Goal: Book appointment/travel/reservation

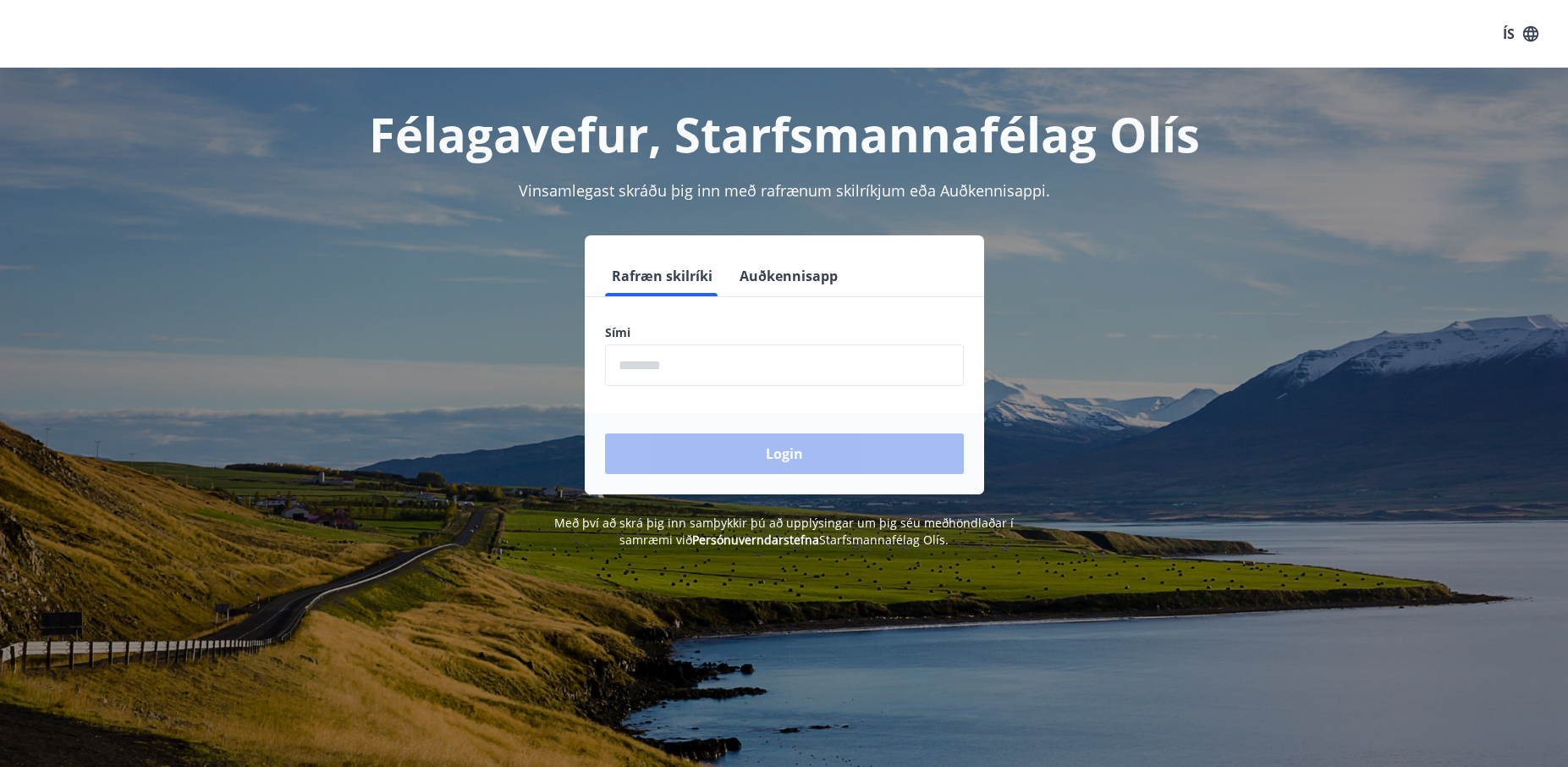
click at [762, 373] on input "phone" at bounding box center [784, 365] width 359 height 42
click at [701, 366] on input "phone" at bounding box center [784, 365] width 359 height 42
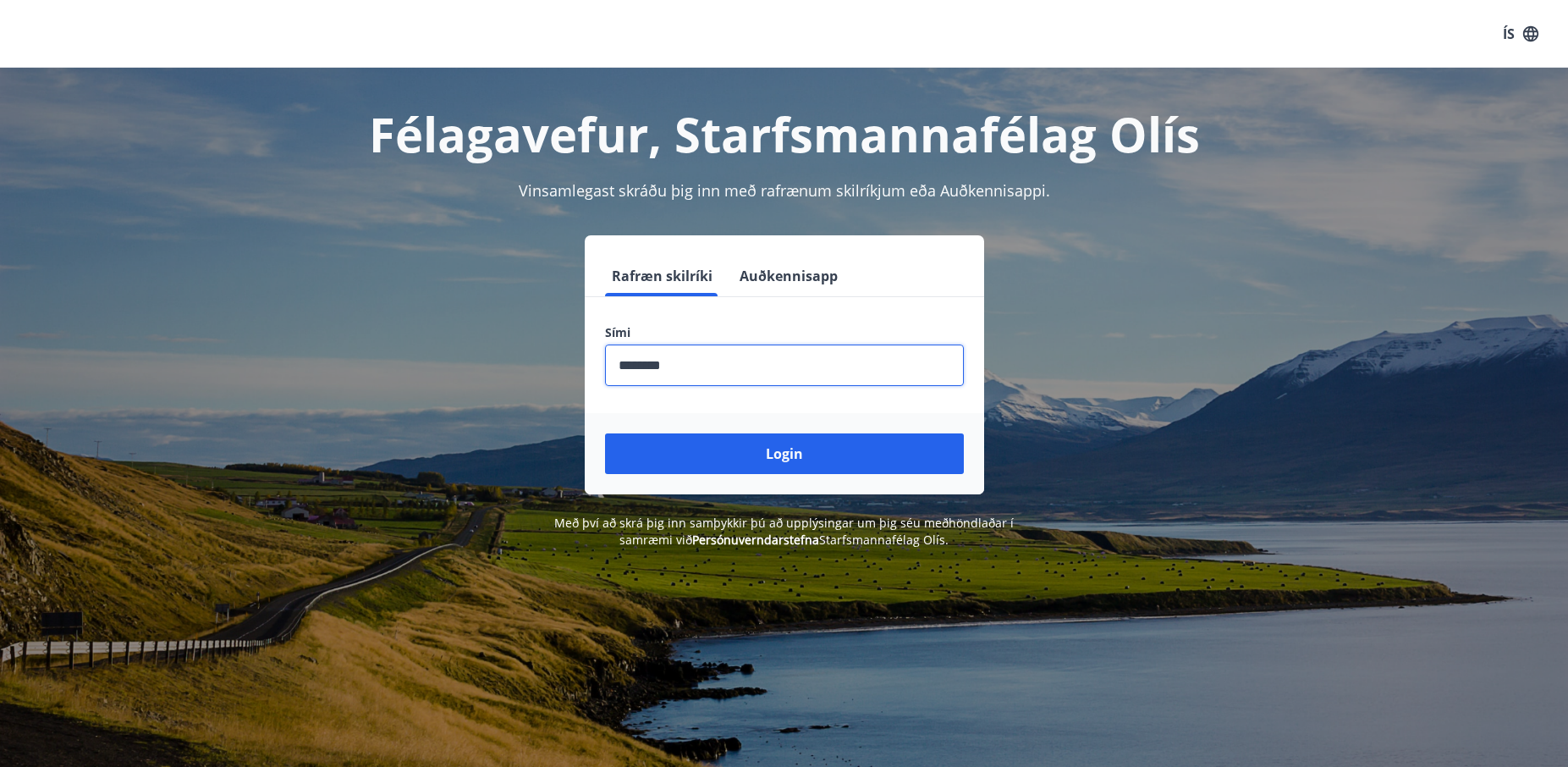
type input "********"
click at [605, 433] on button "Login" at bounding box center [784, 454] width 359 height 41
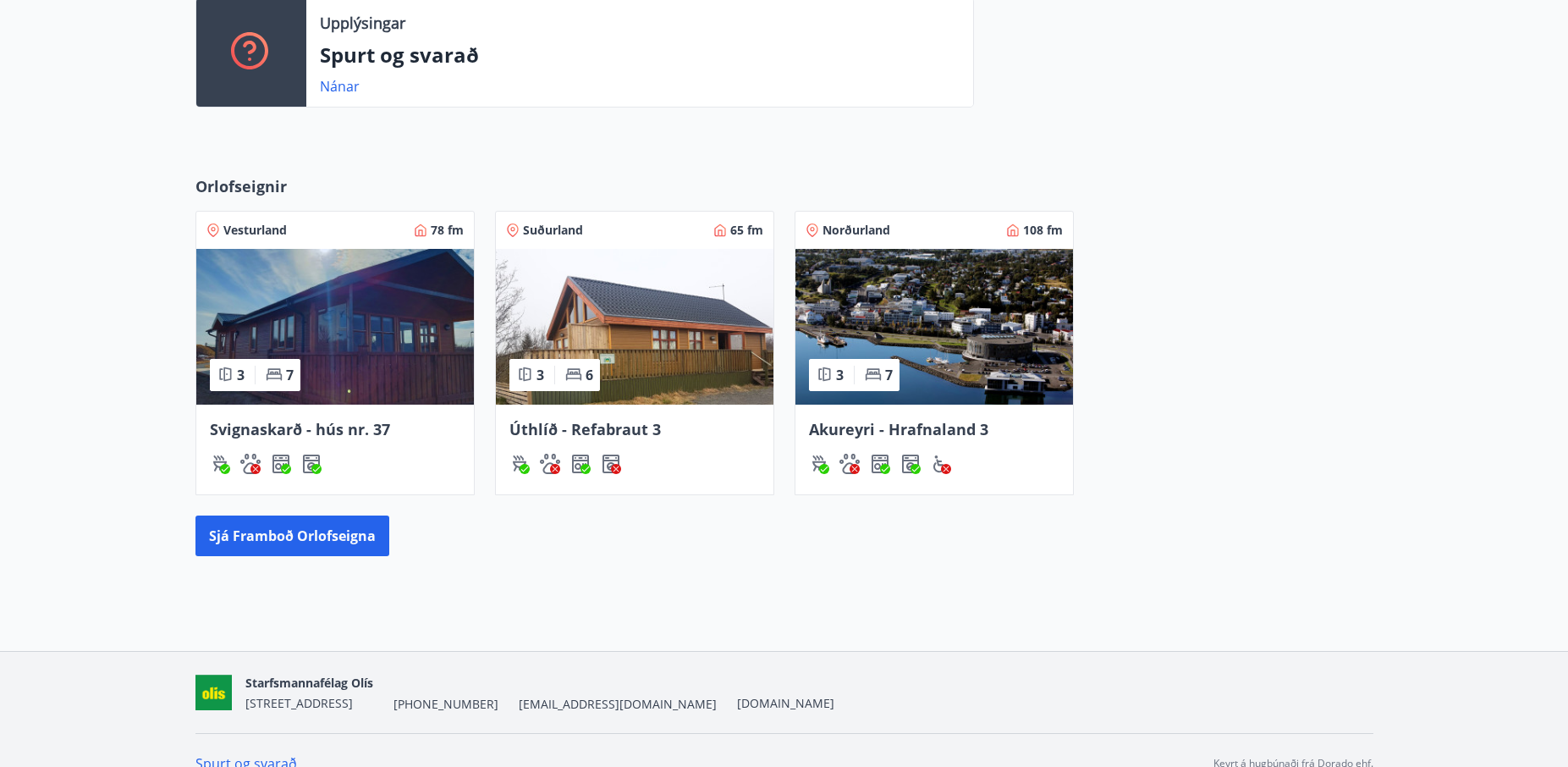
scroll to position [505, 0]
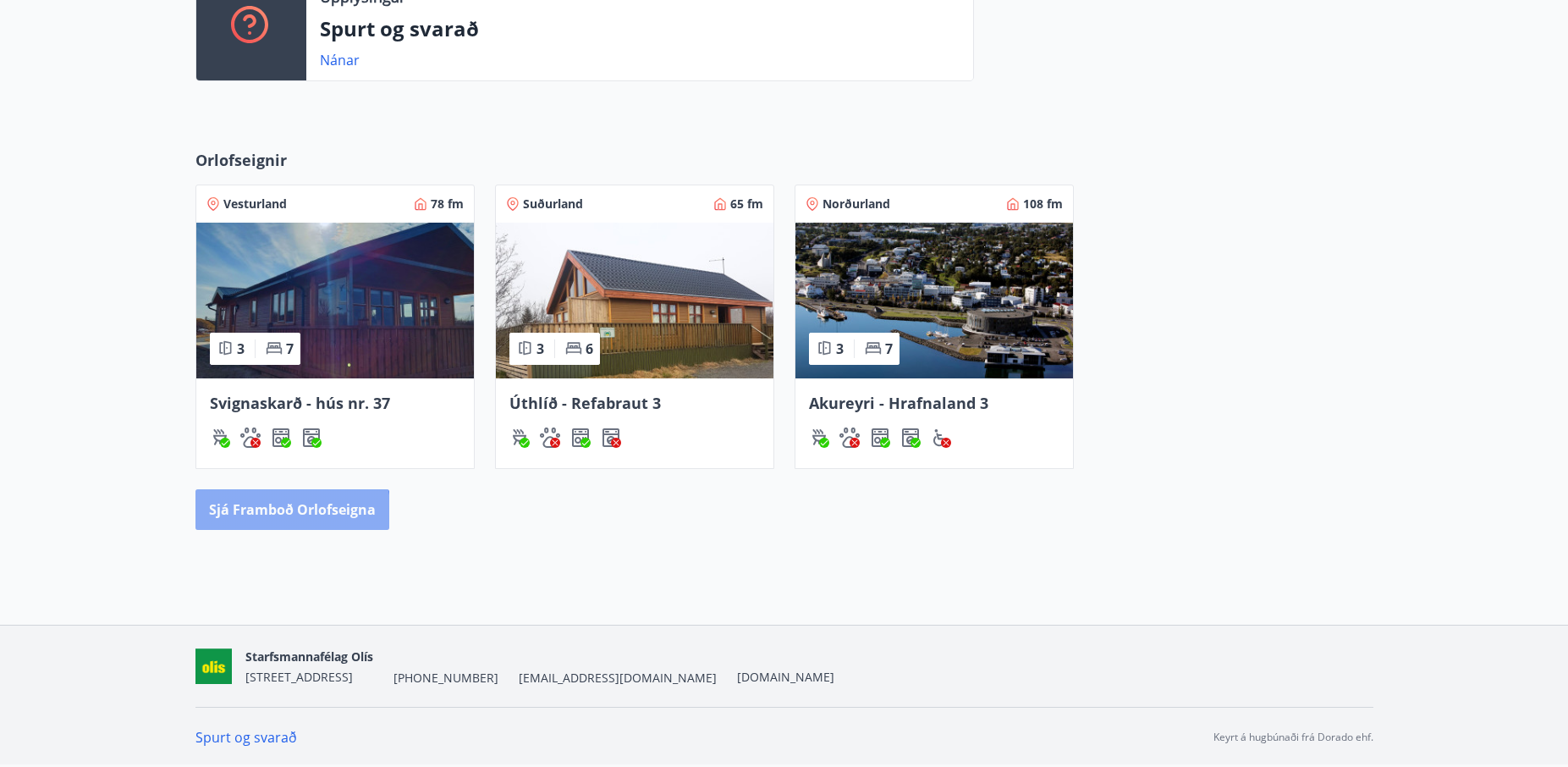
click at [272, 520] on button "Sjá framboð orlofseigna" at bounding box center [293, 510] width 194 height 41
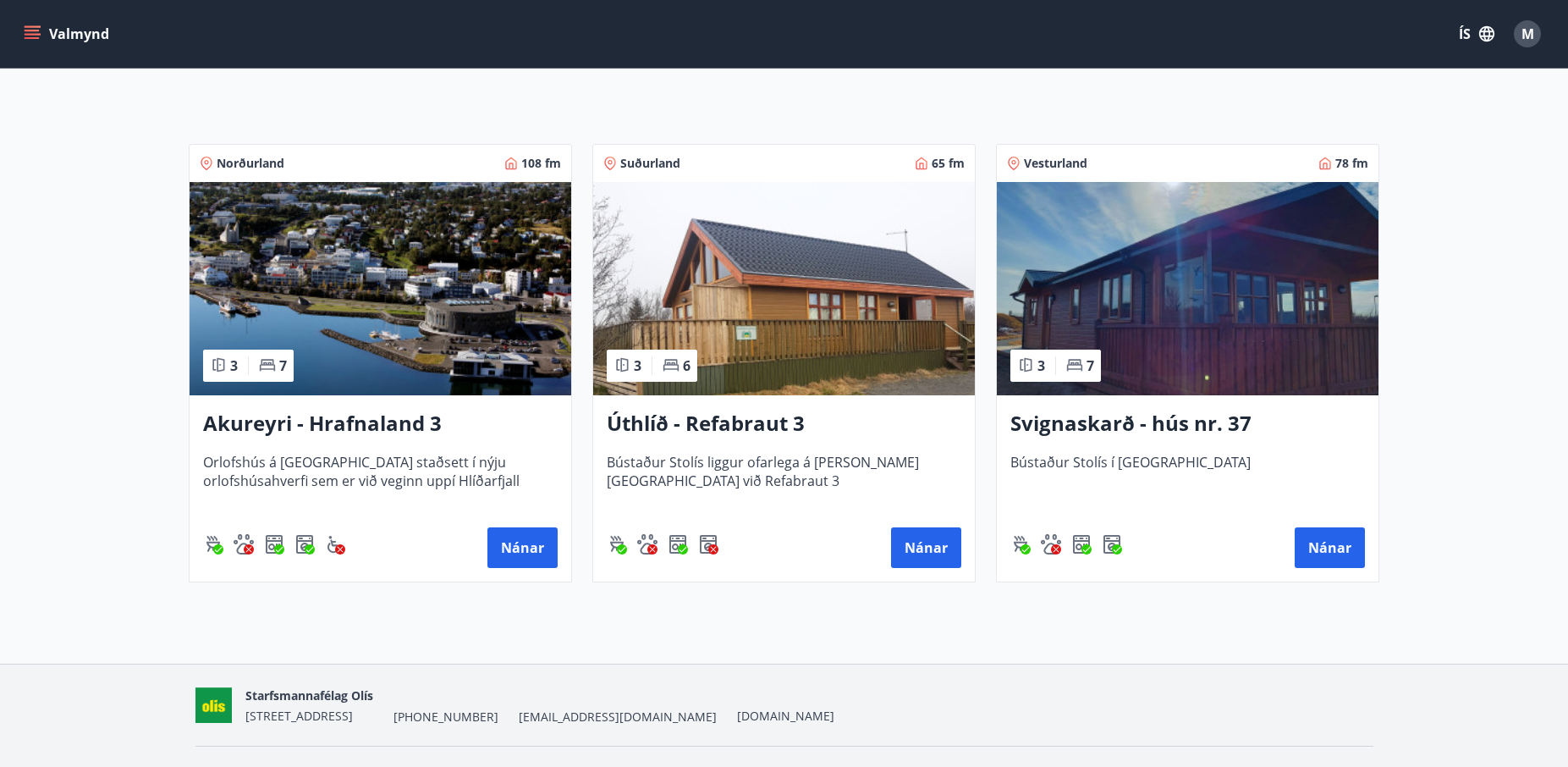
scroll to position [254, 0]
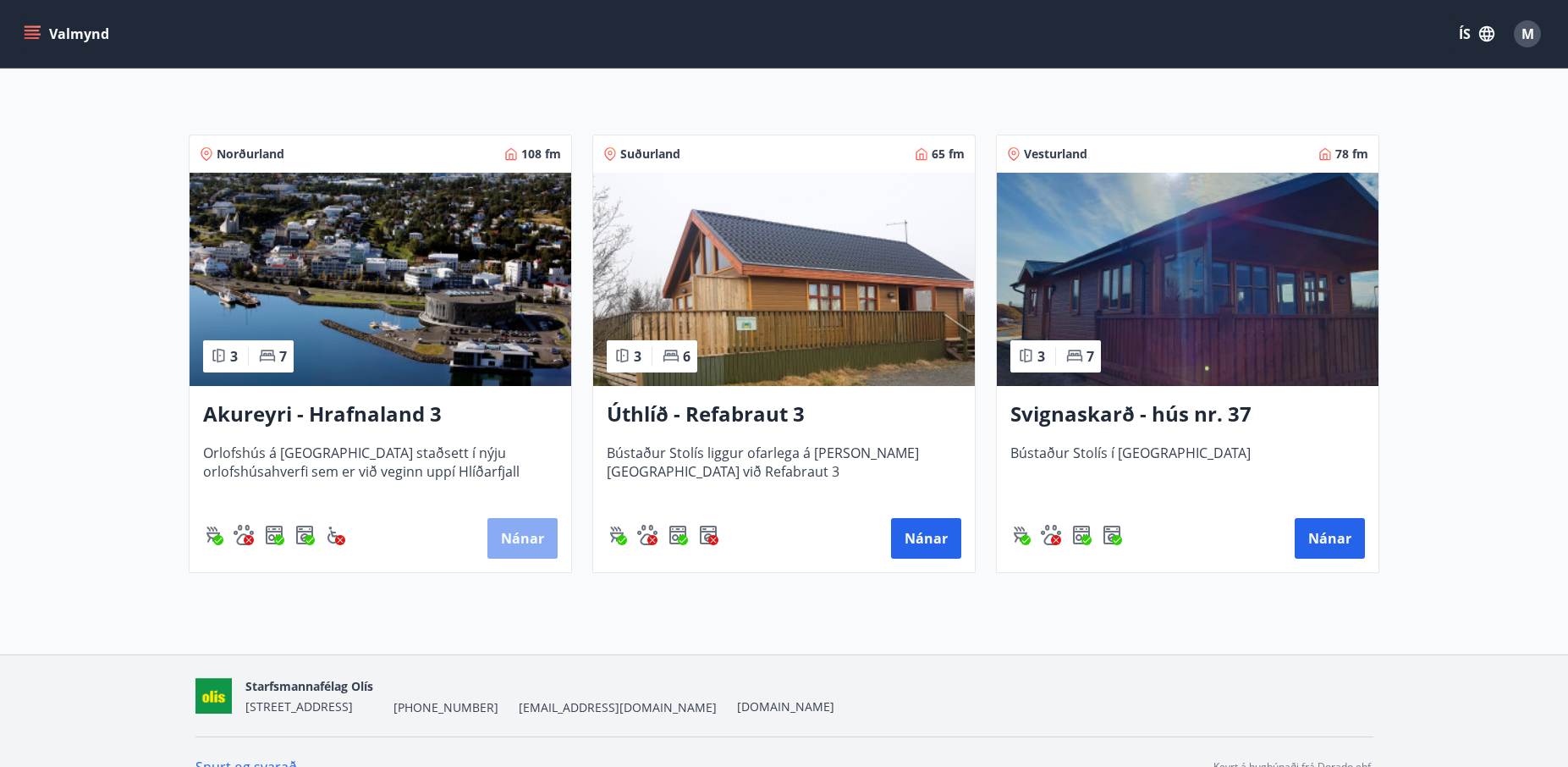
click at [523, 535] on button "Nánar" at bounding box center [522, 538] width 70 height 41
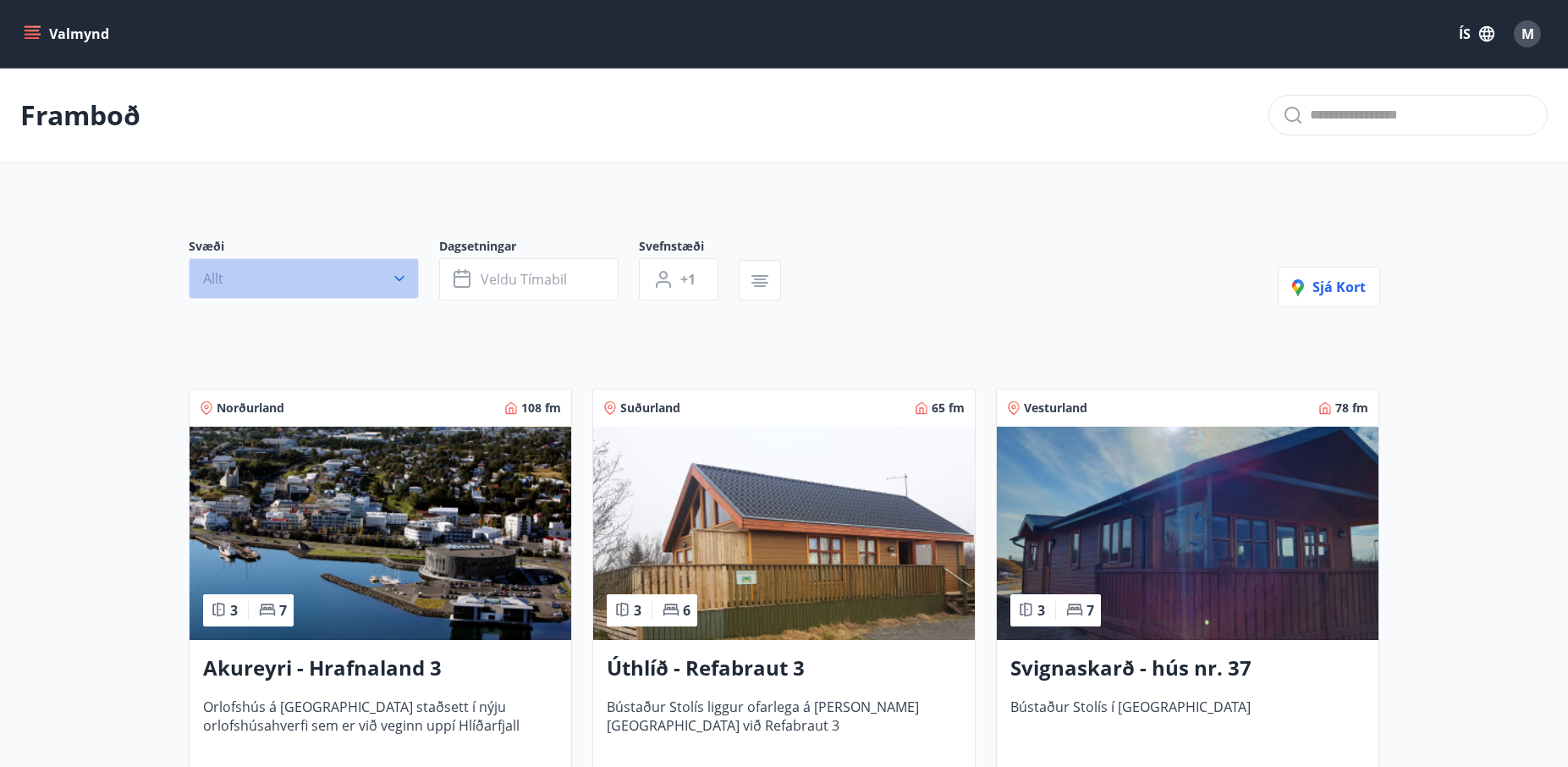
click at [394, 281] on icon "button" at bounding box center [398, 277] width 16 height 16
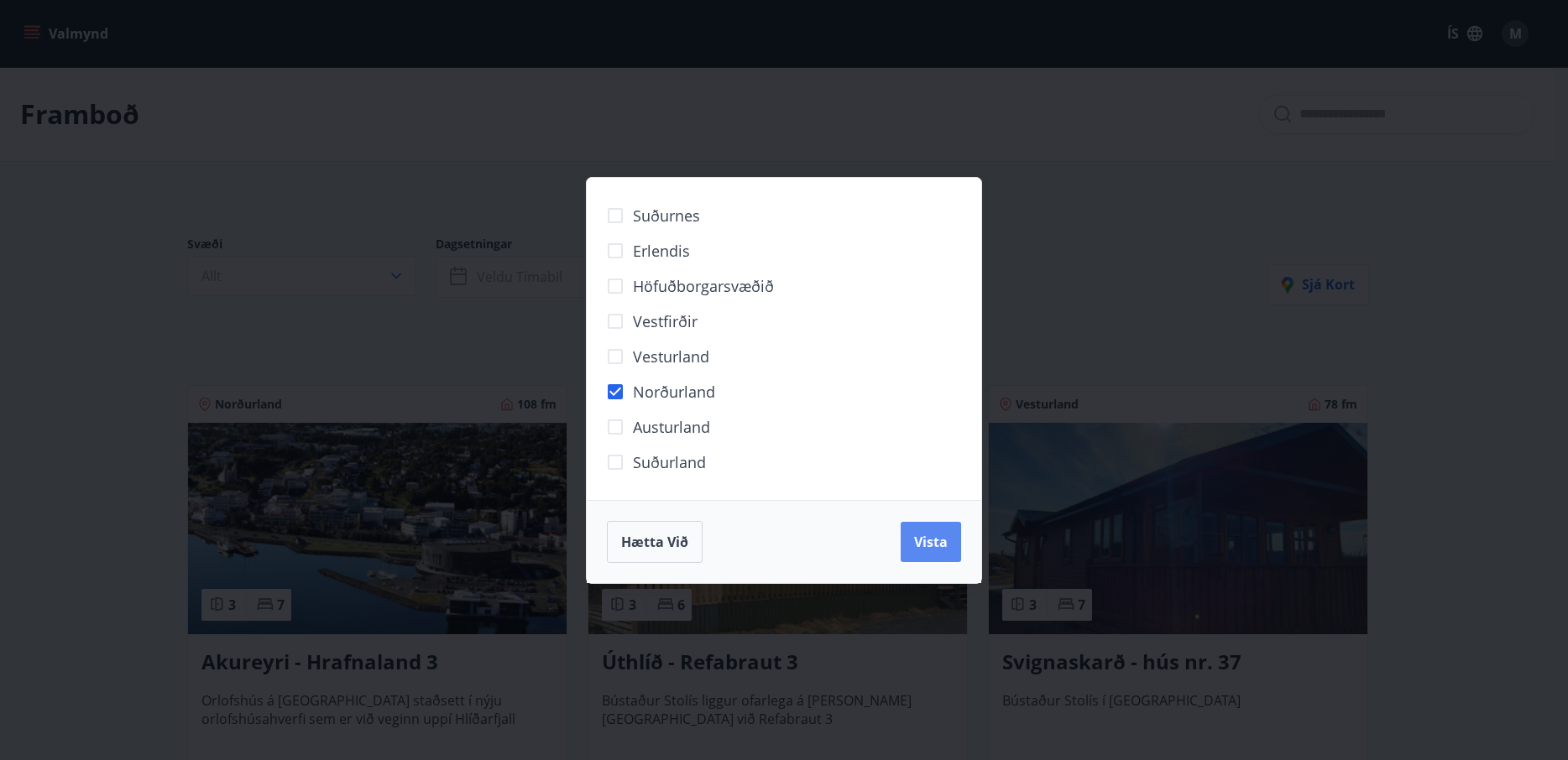
click at [943, 542] on span "Vista" at bounding box center [931, 541] width 34 height 18
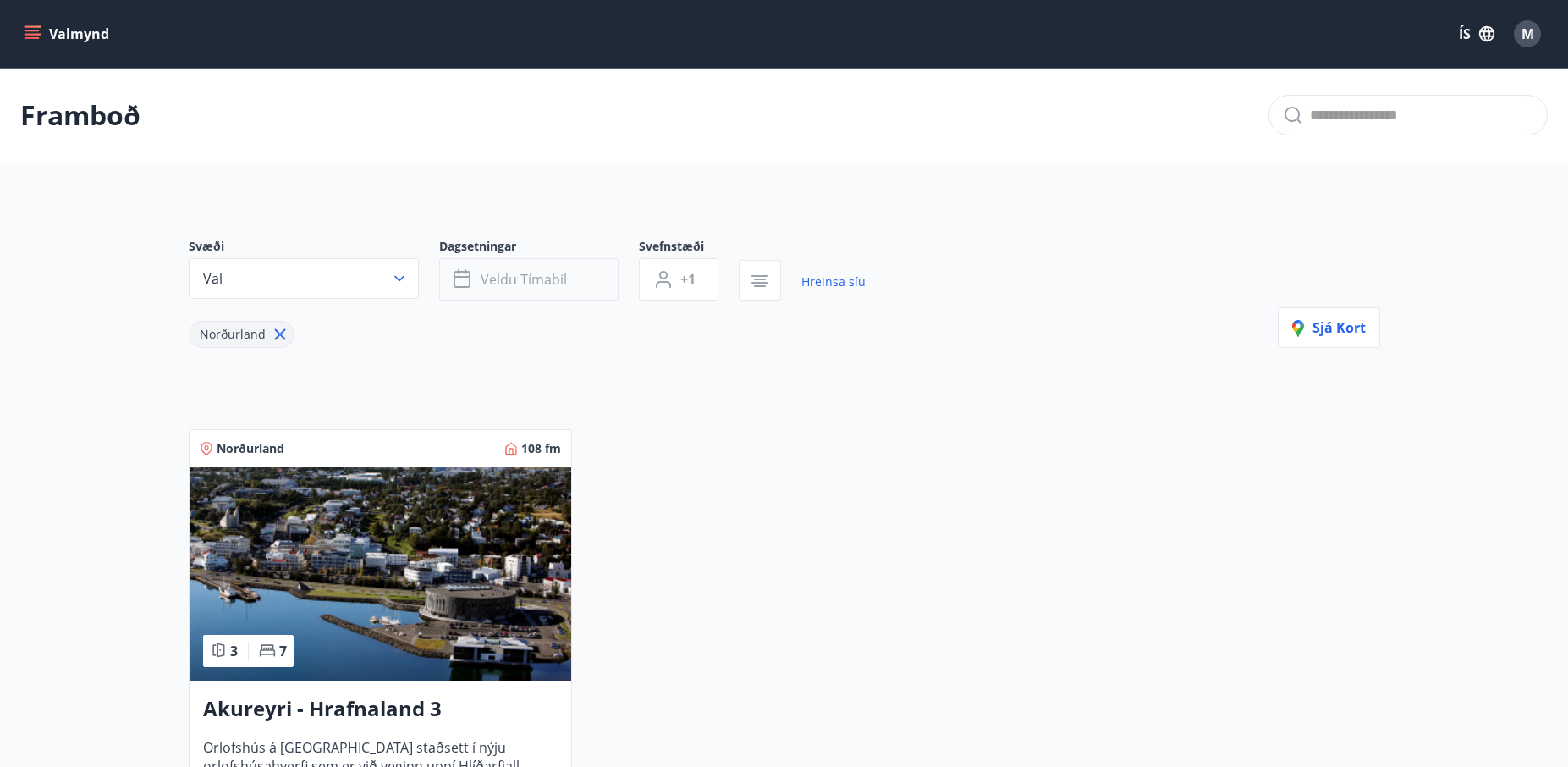
click at [588, 283] on button "Veldu tímabil" at bounding box center [528, 279] width 179 height 43
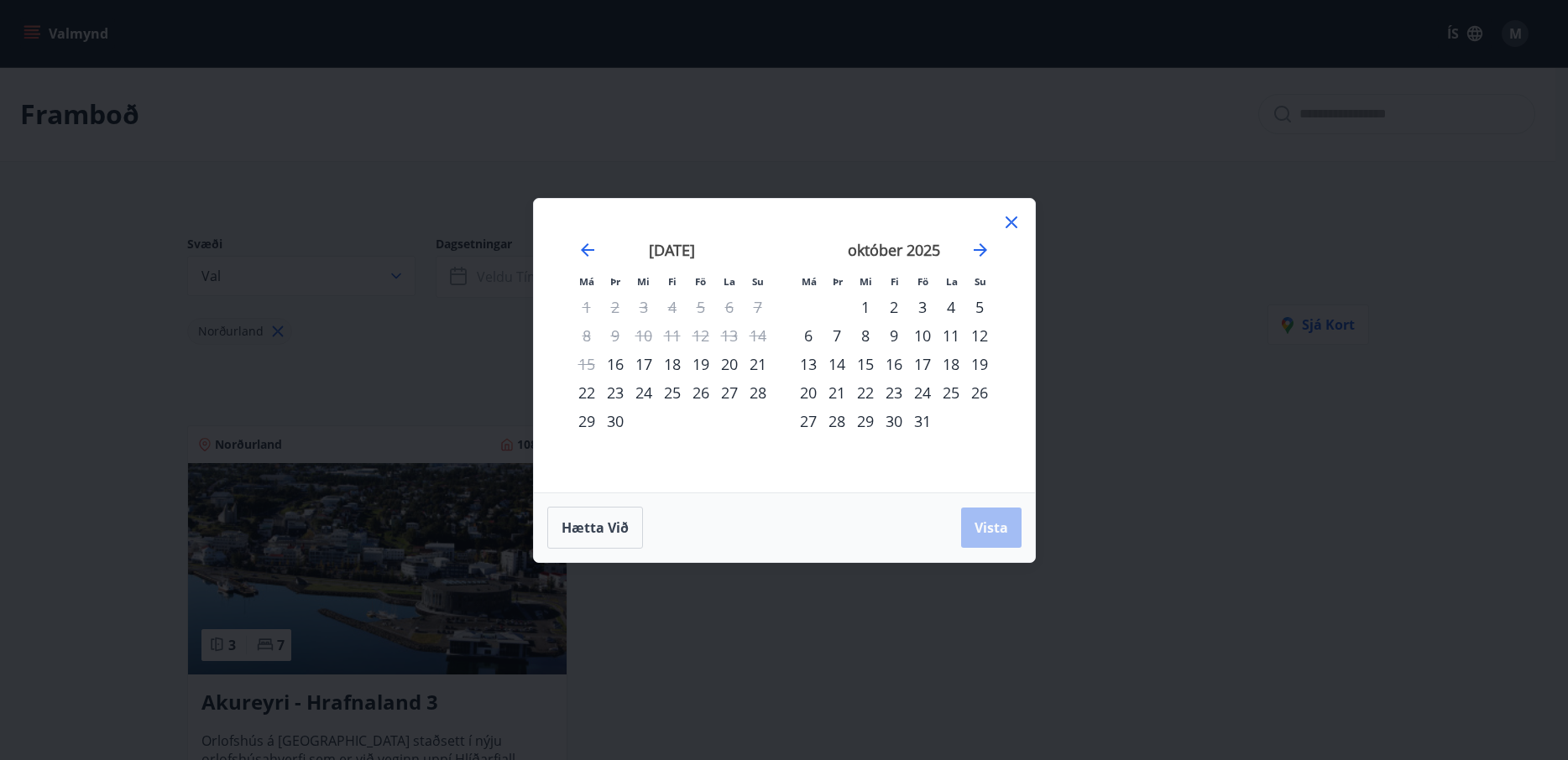
click at [922, 335] on div "10" at bounding box center [923, 335] width 29 height 29
click at [977, 337] on div "12" at bounding box center [980, 335] width 29 height 29
click at [1006, 535] on span "Vista" at bounding box center [991, 527] width 34 height 18
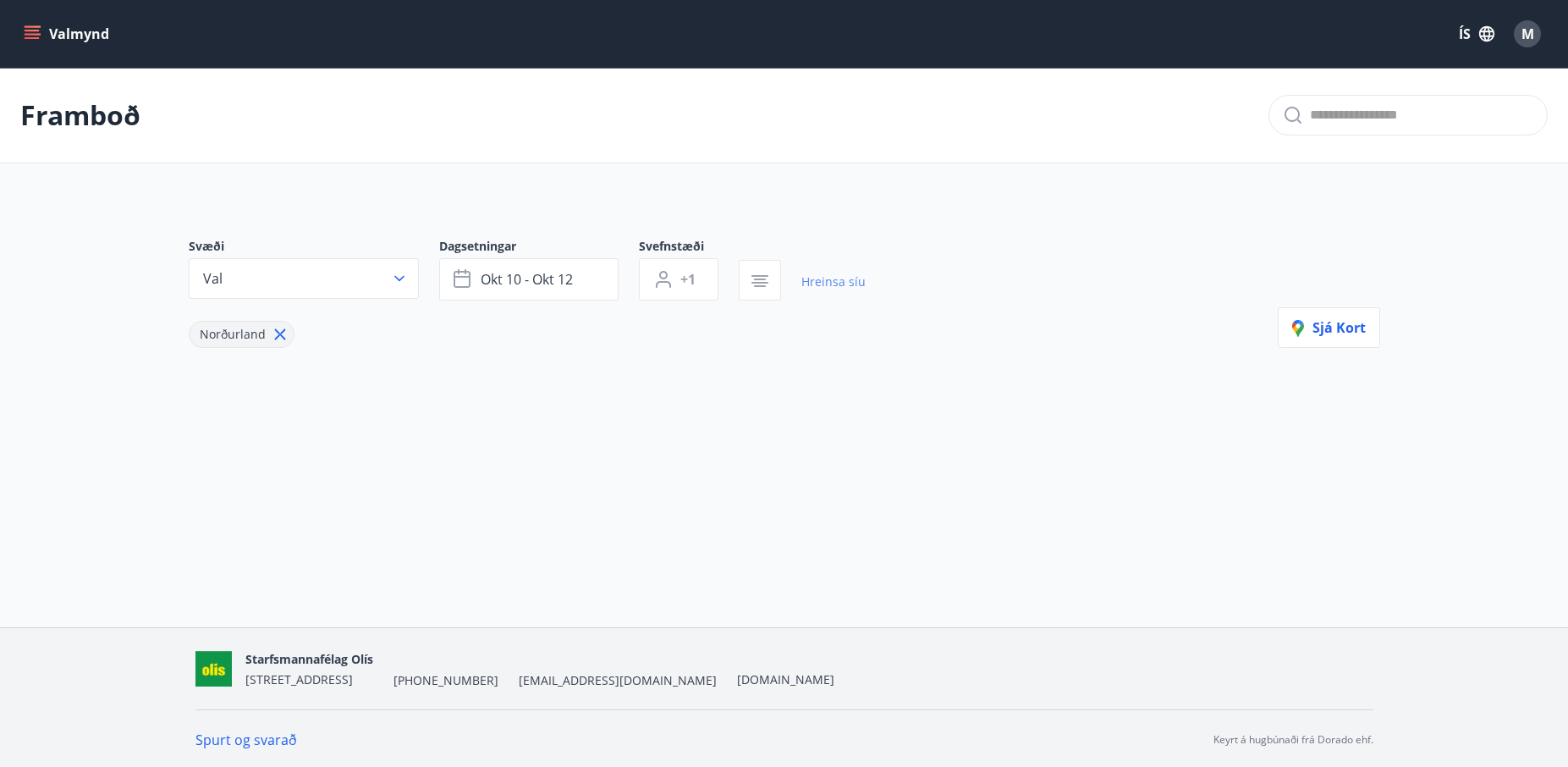
click at [816, 283] on link "Hreinsa síu" at bounding box center [833, 281] width 64 height 37
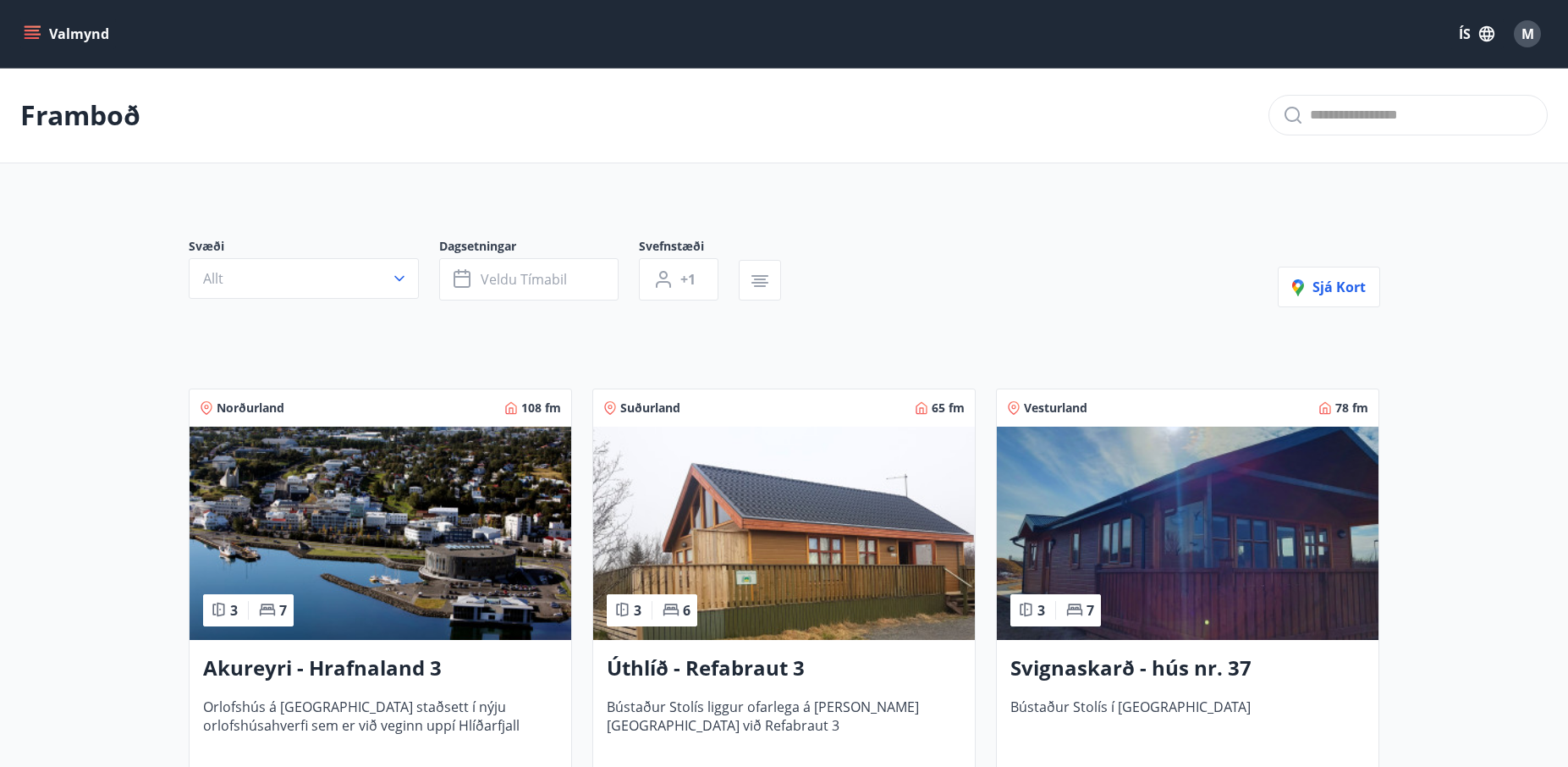
click at [24, 31] on icon "menu" at bounding box center [32, 31] width 16 height 2
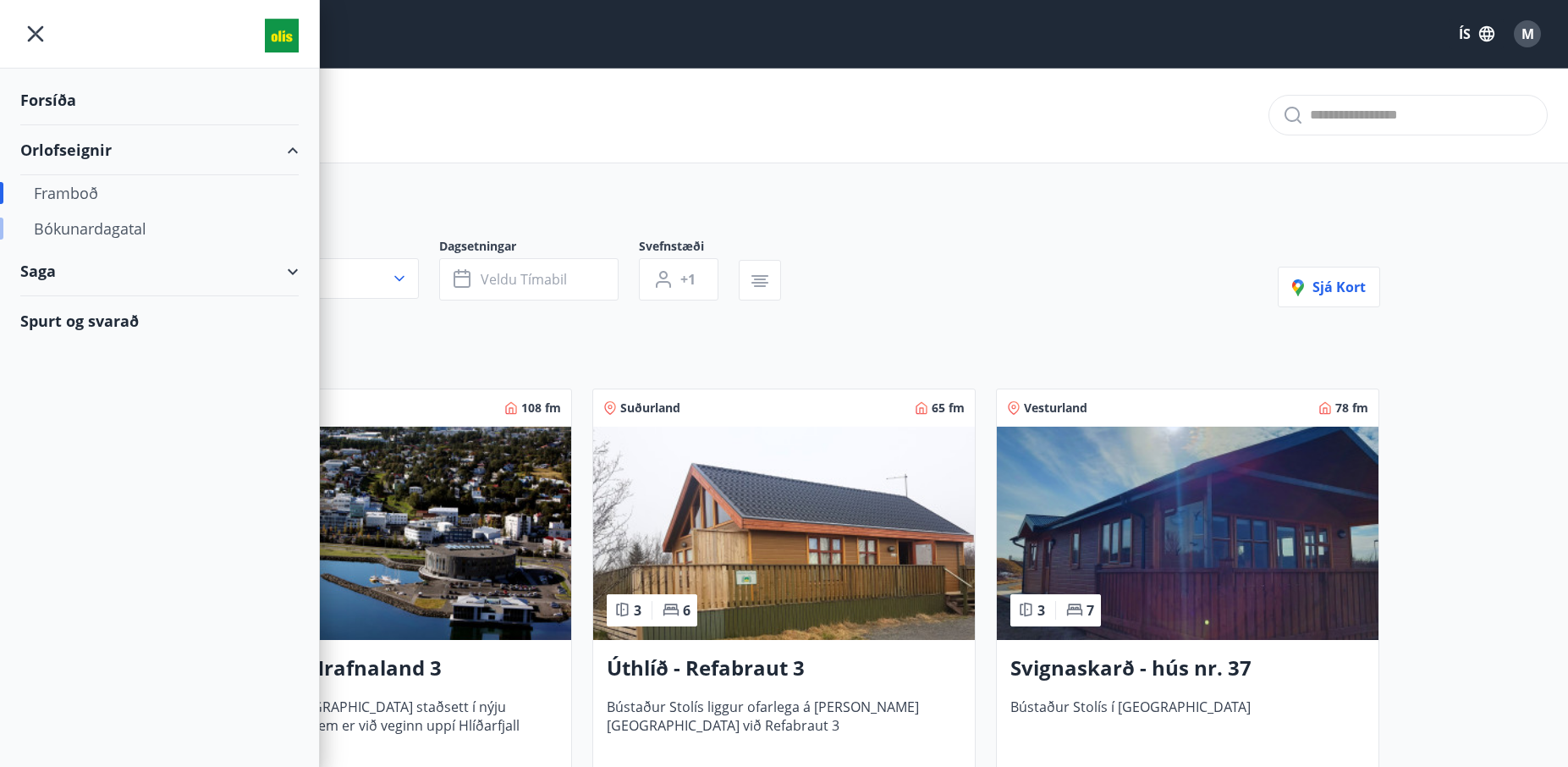
click at [94, 226] on div "Bókunardagatal" at bounding box center [159, 228] width 251 height 36
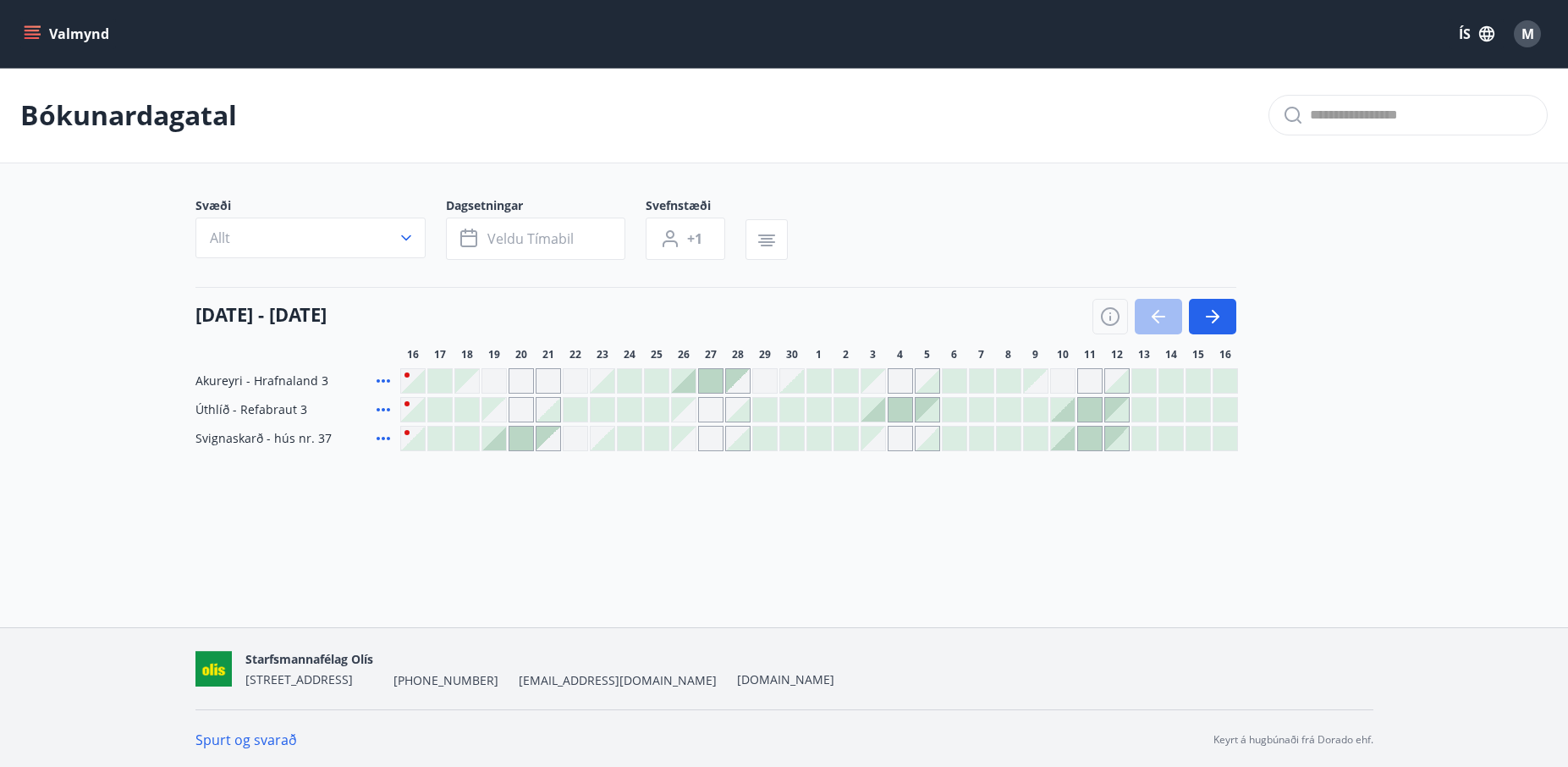
click at [105, 408] on main "Bókunardagatal Svæði Allt Dagsetningar Veldu tímabil Svefnstæði +1 16 september…" at bounding box center [784, 259] width 1568 height 383
click at [1054, 376] on div "Gráir dagar eru ekki bókanlegir" at bounding box center [1062, 381] width 25 height 25
click at [937, 208] on div "Svæði Allt Dagsetningar Veldu tímabil Svefnstæði +1" at bounding box center [784, 232] width 1177 height 70
